Goal: Information Seeking & Learning: Learn about a topic

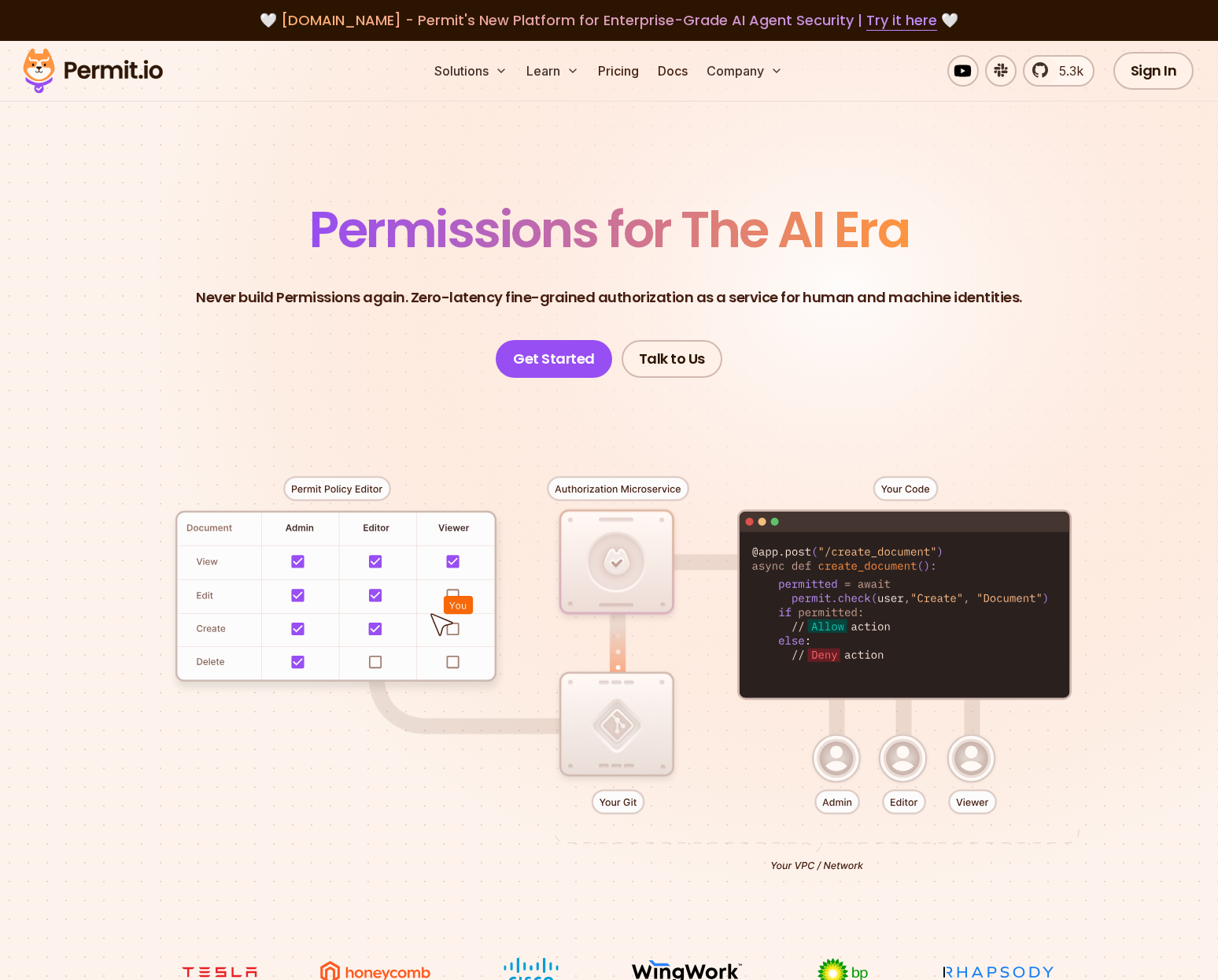
click at [907, 493] on div at bounding box center [608, 667] width 1102 height 579
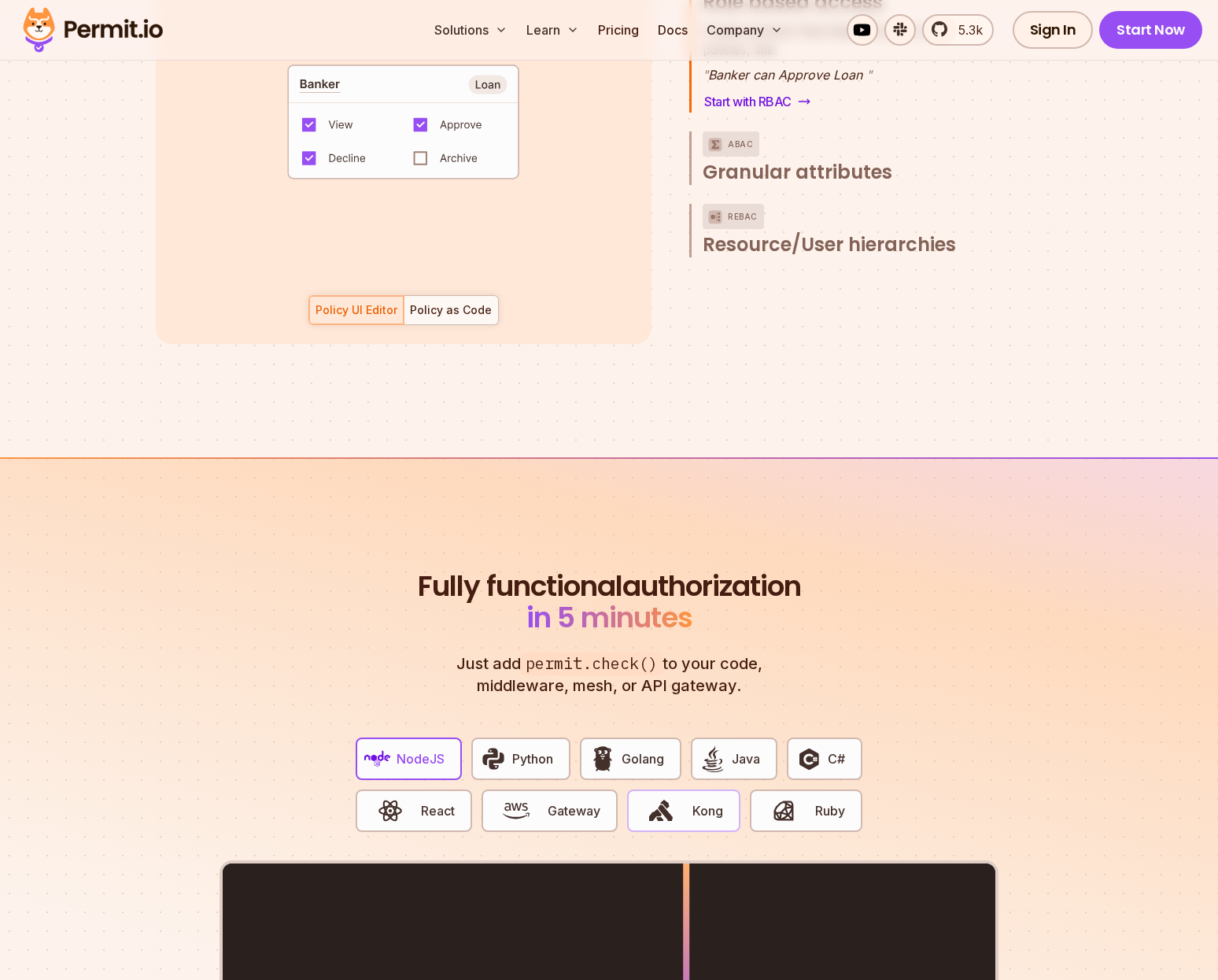
scroll to position [2466, 0]
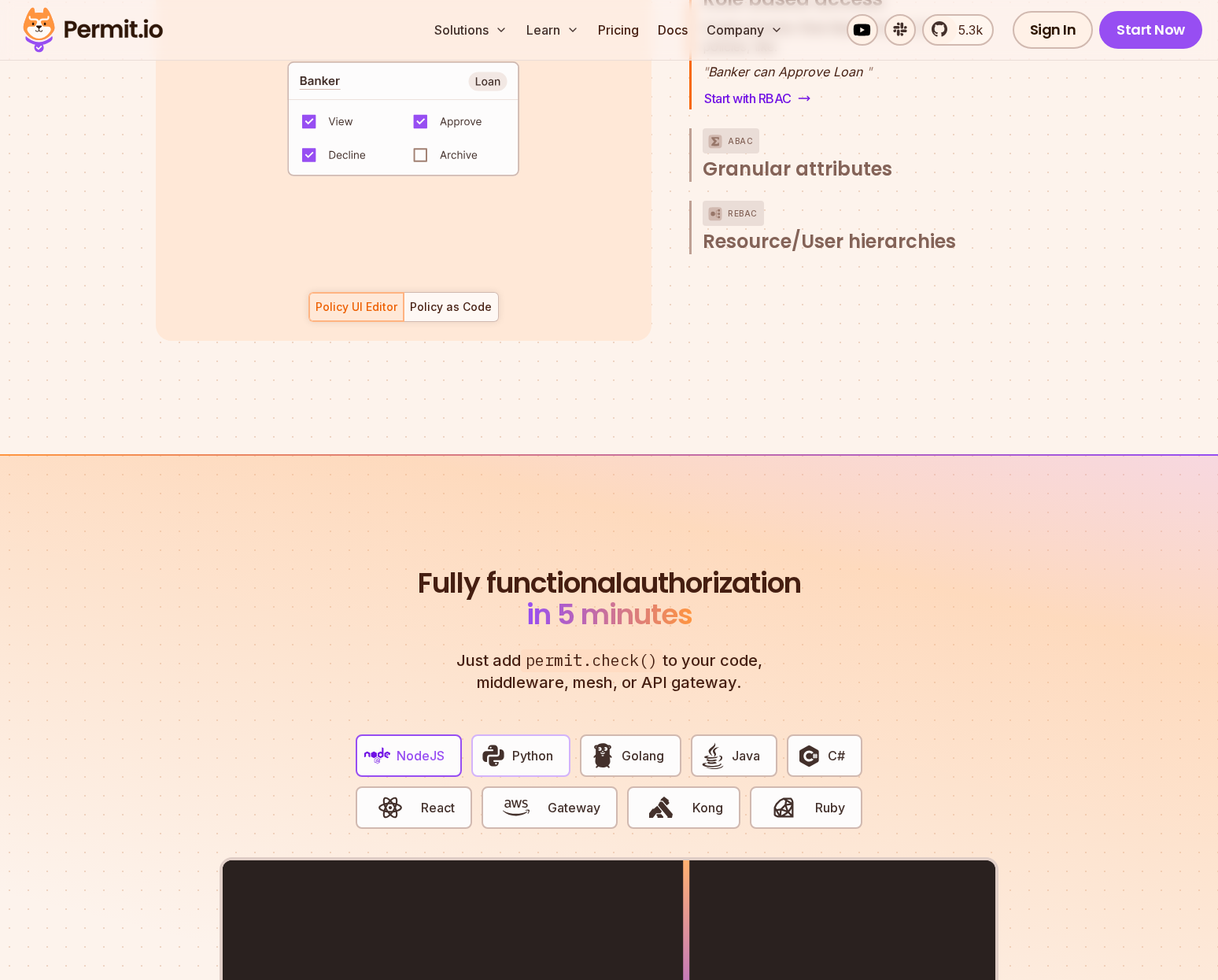
click at [512, 746] on span "Python" at bounding box center [532, 756] width 41 height 19
click at [427, 746] on span "NodeJS" at bounding box center [421, 756] width 48 height 19
click at [489, 742] on img "button" at bounding box center [493, 755] width 27 height 27
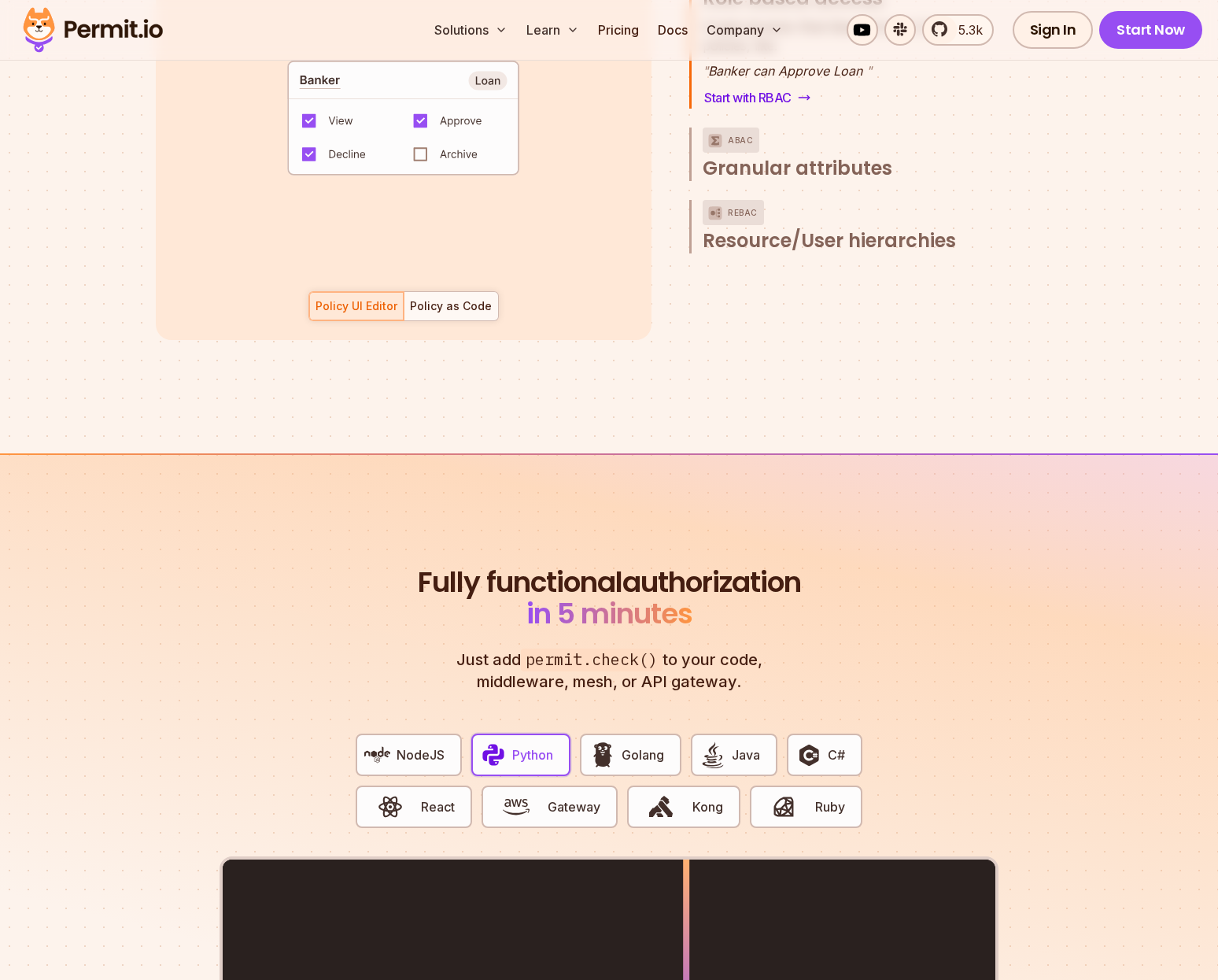
scroll to position [2468, 0]
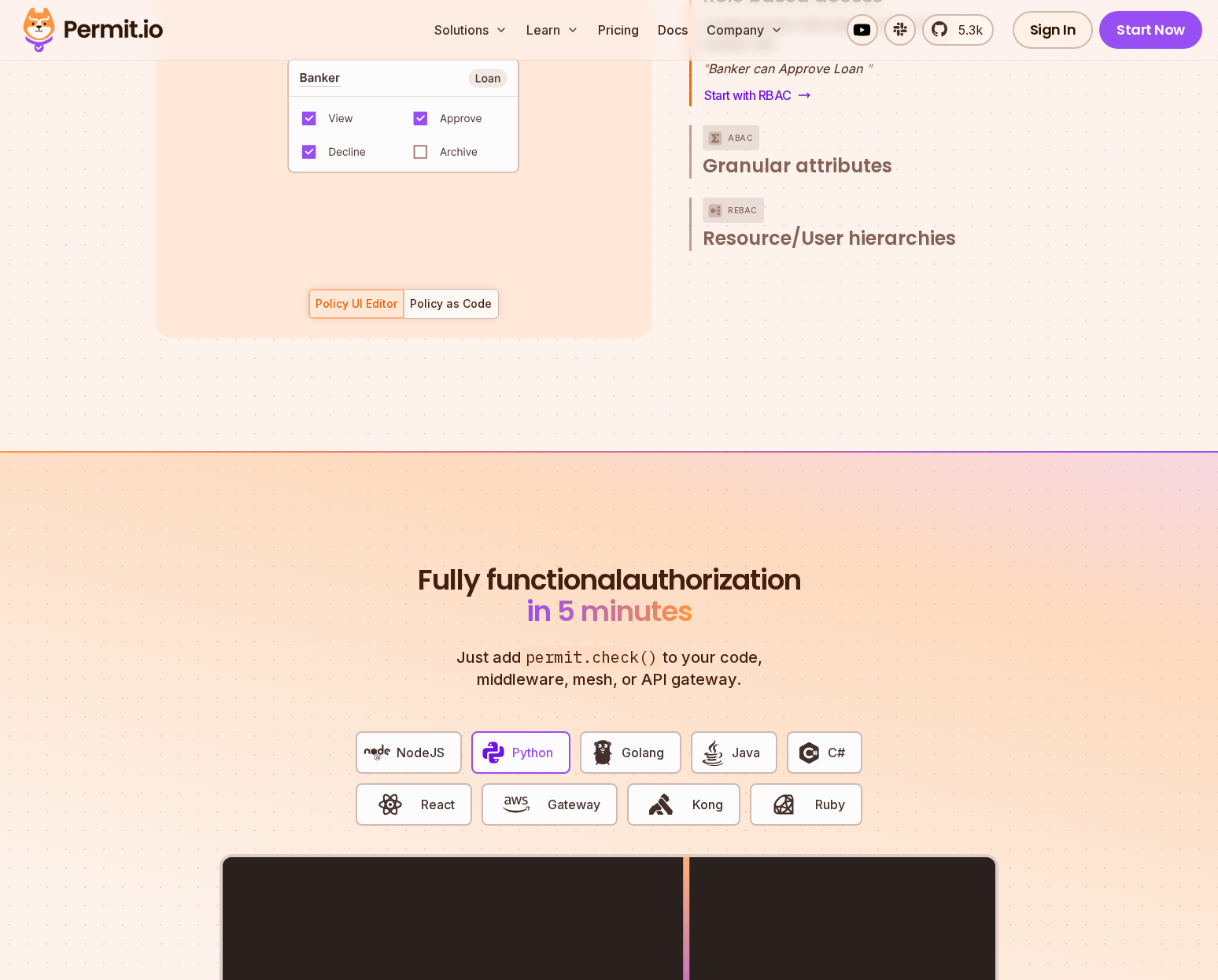
click at [601, 590] on h2 "Fully functional authorization in 5 minutes" at bounding box center [609, 595] width 390 height 63
click at [640, 731] on button "Golang" at bounding box center [630, 751] width 101 height 42
click at [413, 744] on button "NodeJS" at bounding box center [408, 751] width 106 height 42
click at [399, 791] on img "button" at bounding box center [390, 804] width 27 height 27
click at [596, 795] on span "Gateway" at bounding box center [574, 804] width 53 height 19
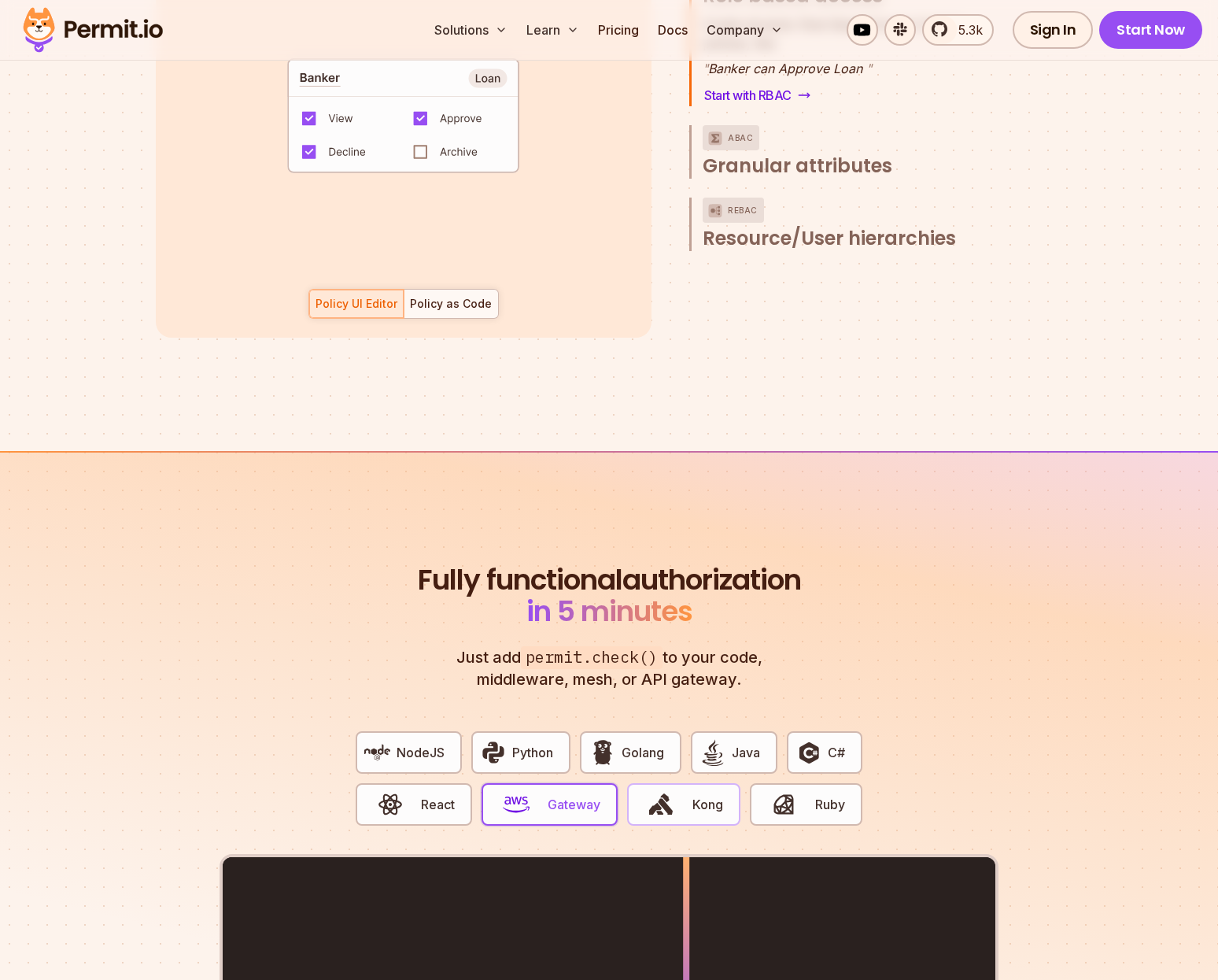
click at [694, 795] on span "Kong" at bounding box center [708, 804] width 31 height 19
click at [800, 791] on span "button" at bounding box center [783, 804] width 53 height 27
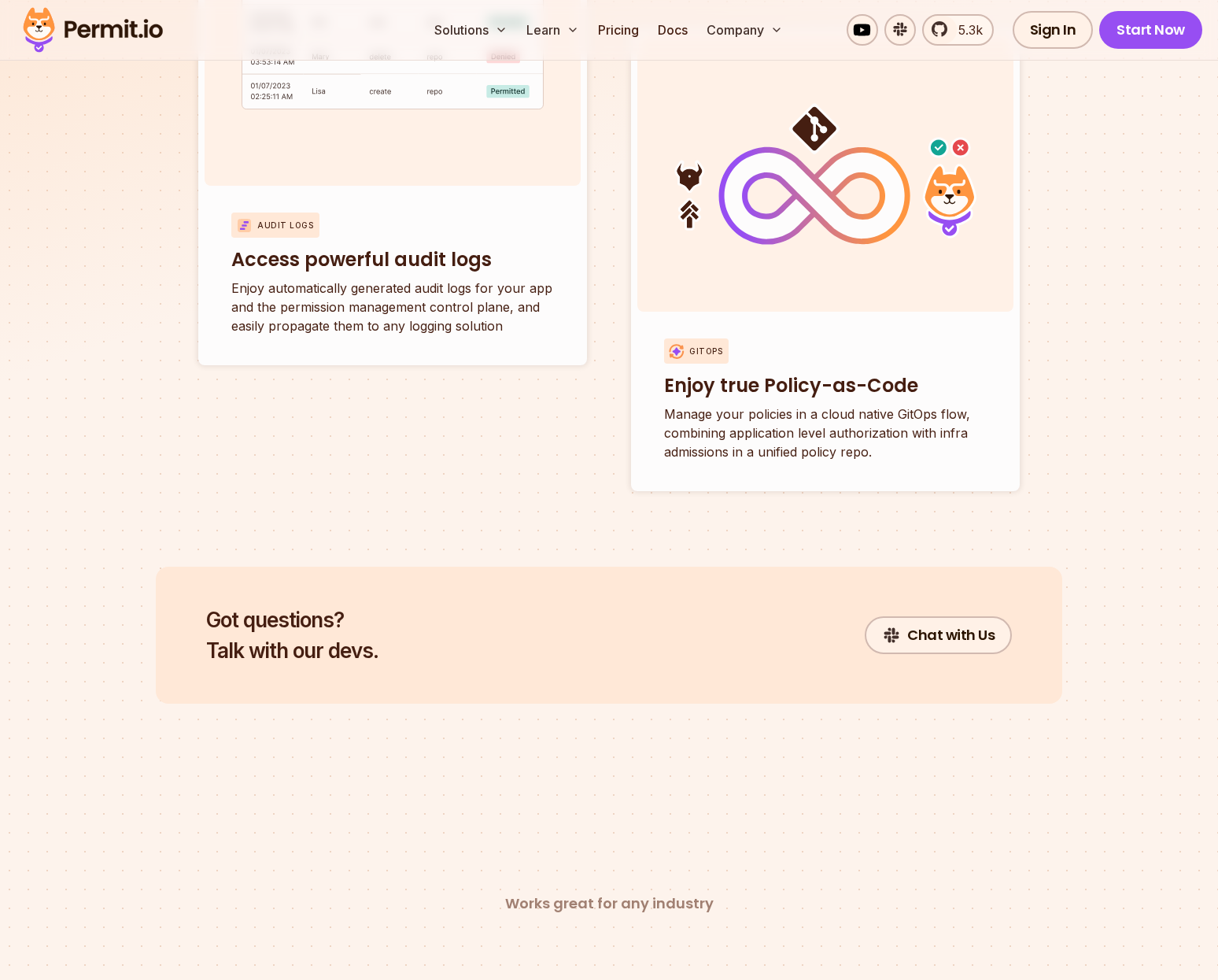
scroll to position [0, 0]
